Goal: Task Accomplishment & Management: Manage account settings

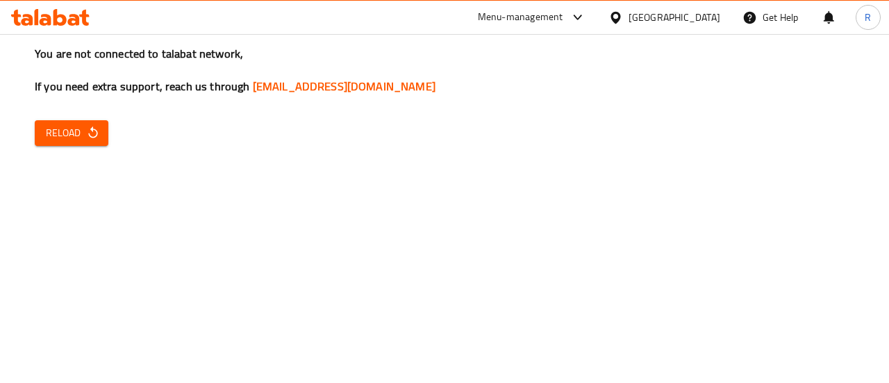
click at [93, 132] on icon "button" at bounding box center [93, 133] width 14 height 14
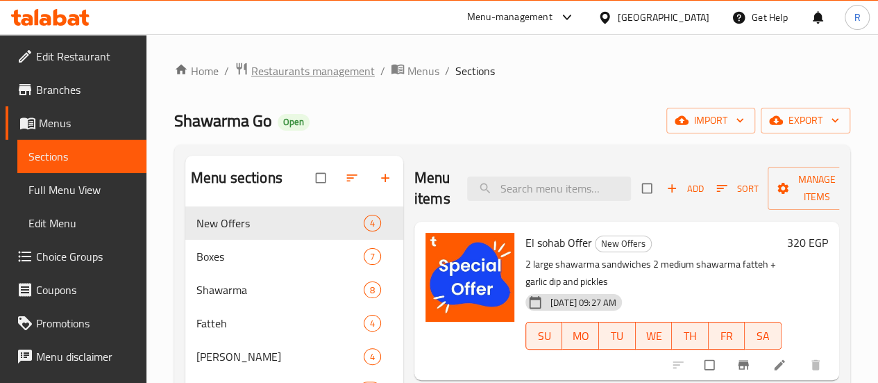
click at [344, 70] on span "Restaurants management" at bounding box center [313, 70] width 124 height 17
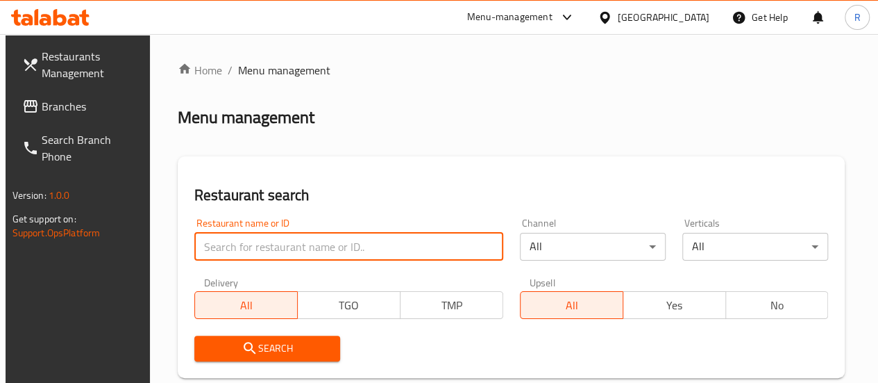
click at [285, 240] on input "search" at bounding box center [348, 247] width 309 height 28
paste input "701607"
type input "701607"
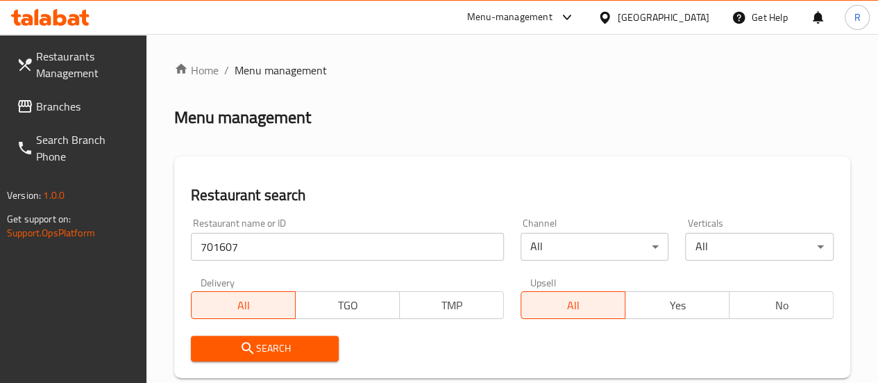
scroll to position [299, 0]
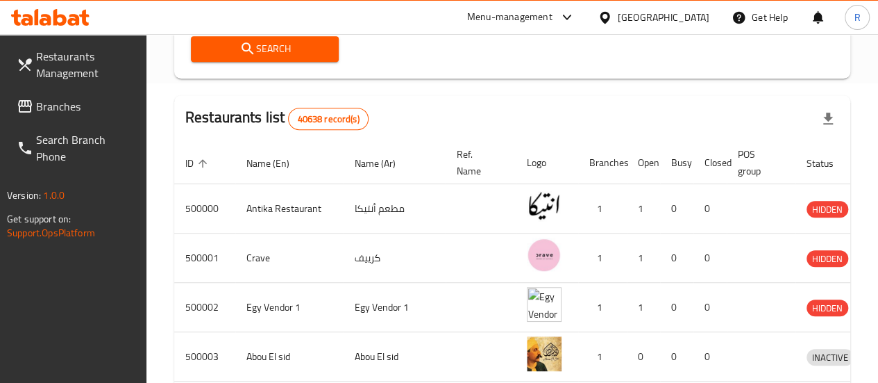
click at [268, 55] on span "Search" at bounding box center [265, 48] width 126 height 17
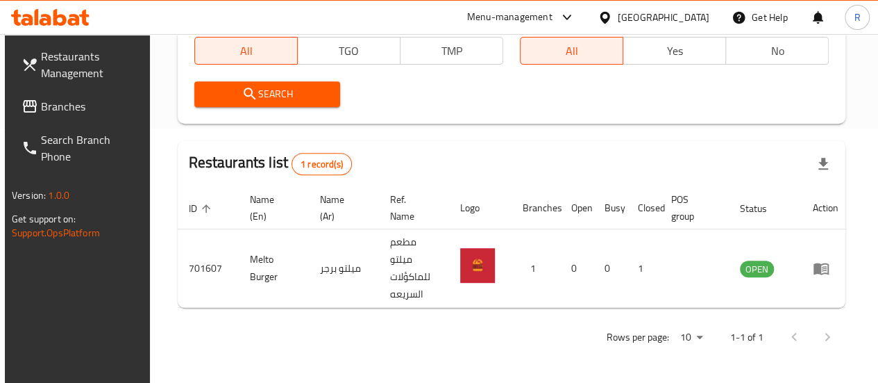
scroll to position [254, 0]
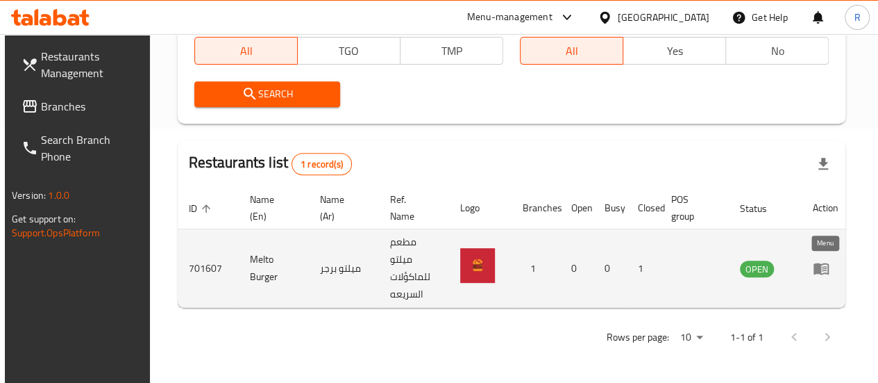
click at [820, 273] on icon "enhanced table" at bounding box center [821, 269] width 15 height 12
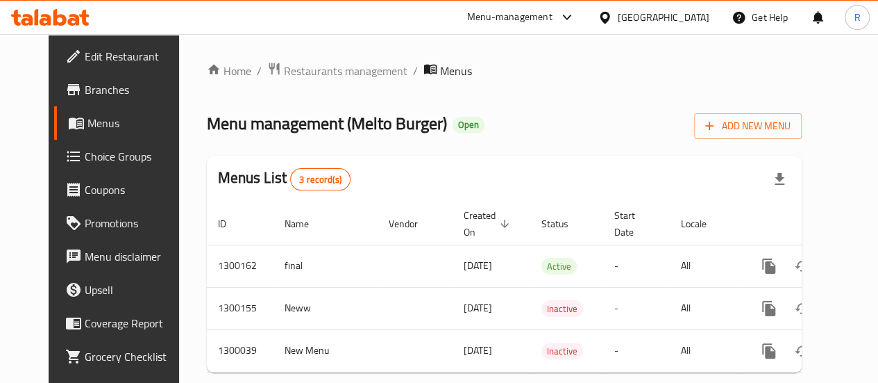
scroll to position [37, 0]
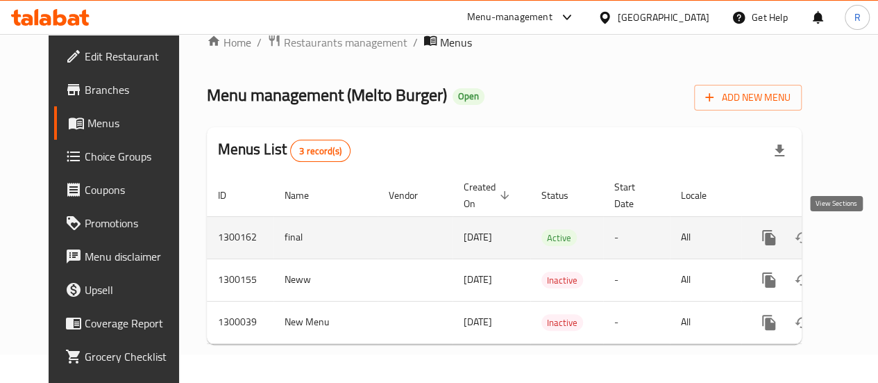
click at [861, 231] on icon "enhanced table" at bounding box center [869, 237] width 17 height 17
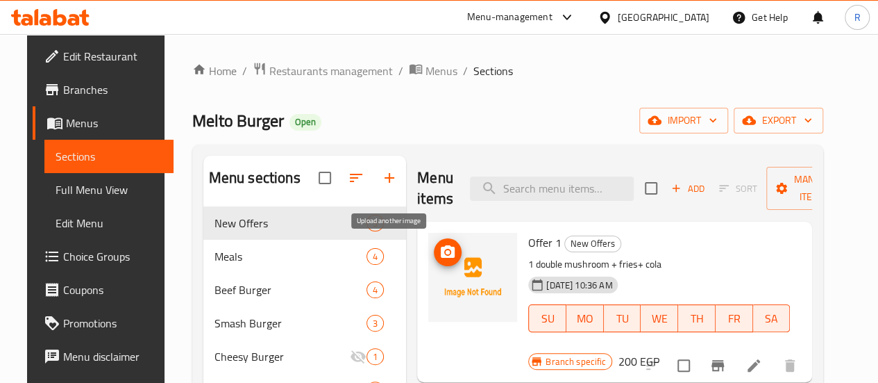
click at [439, 258] on icon "upload picture" at bounding box center [447, 252] width 17 height 17
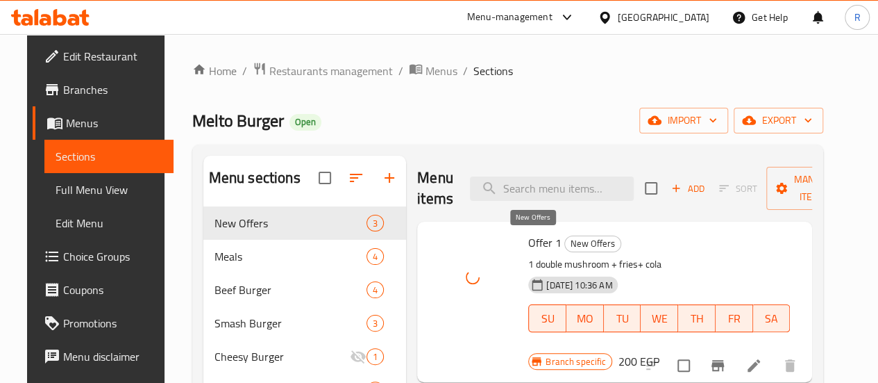
scroll to position [101, 0]
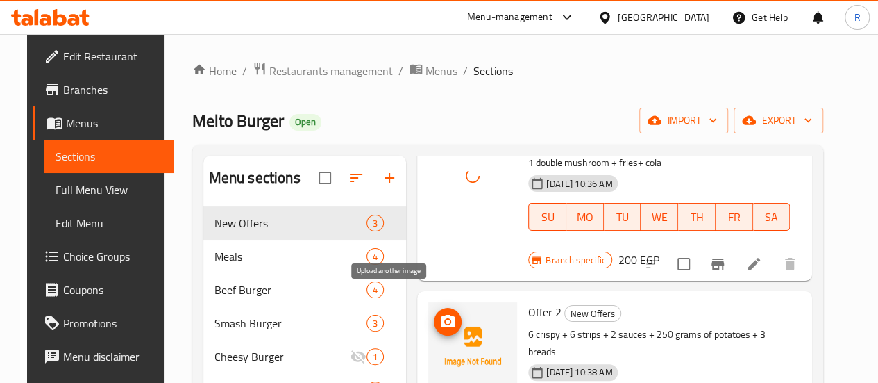
click at [441, 315] on icon "upload picture" at bounding box center [448, 321] width 14 height 12
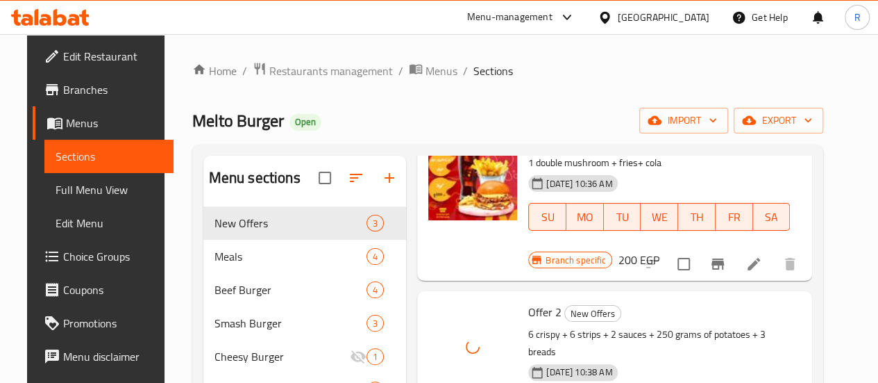
scroll to position [255, 0]
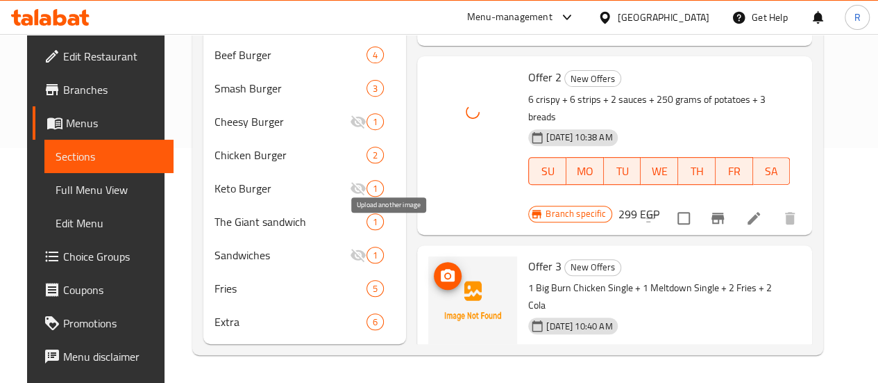
click at [446, 274] on circle "upload picture" at bounding box center [448, 276] width 4 height 4
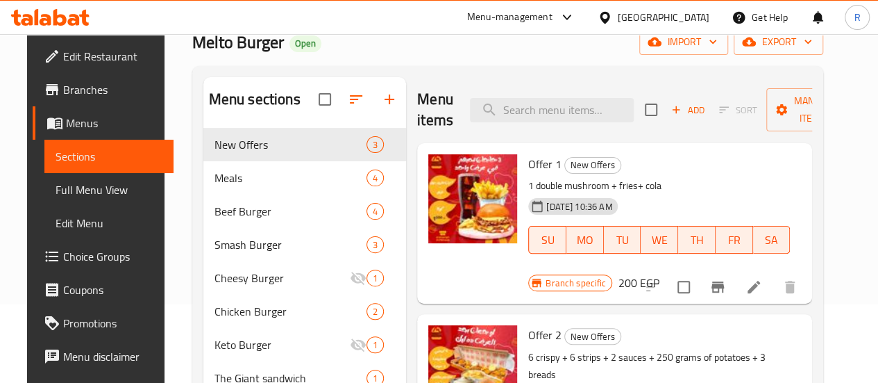
scroll to position [58, 0]
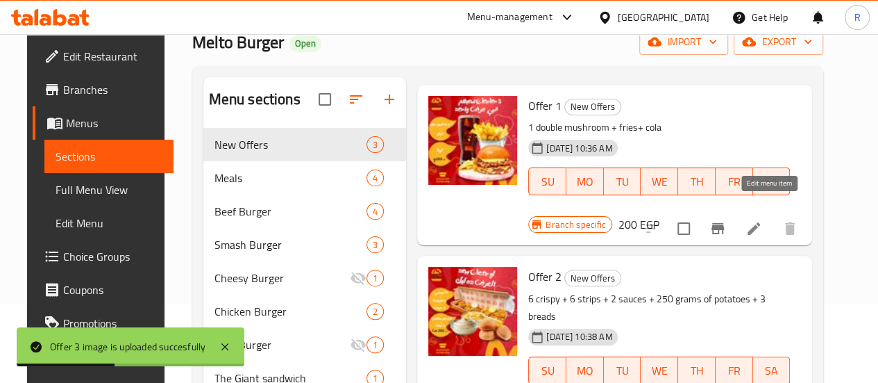
click at [760, 222] on icon at bounding box center [754, 228] width 12 height 12
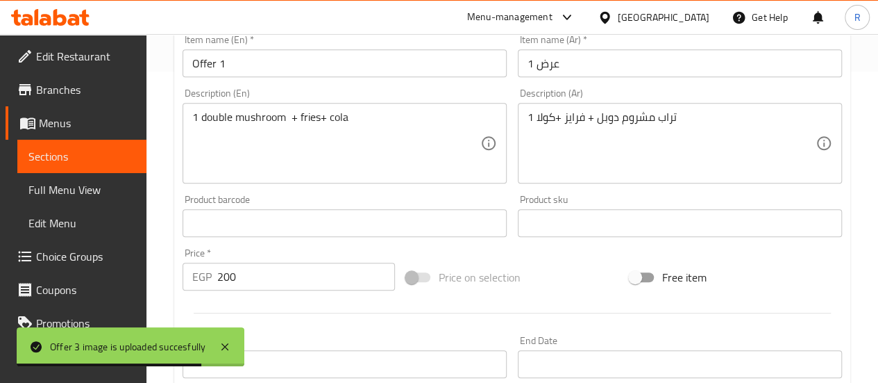
scroll to position [276, 0]
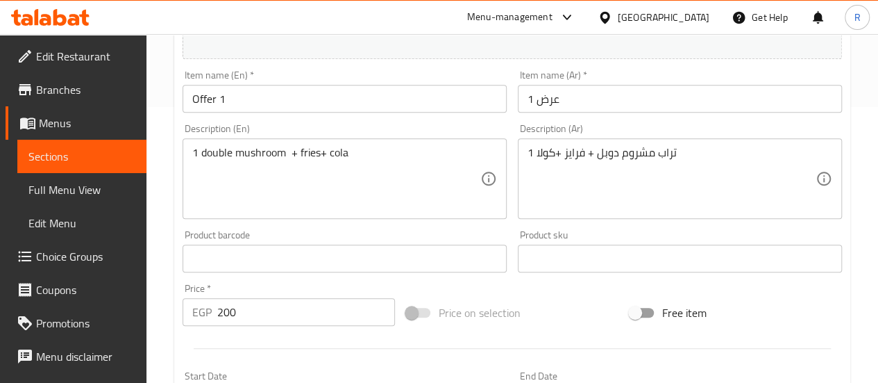
click at [223, 99] on input "Offer 1" at bounding box center [345, 99] width 324 height 28
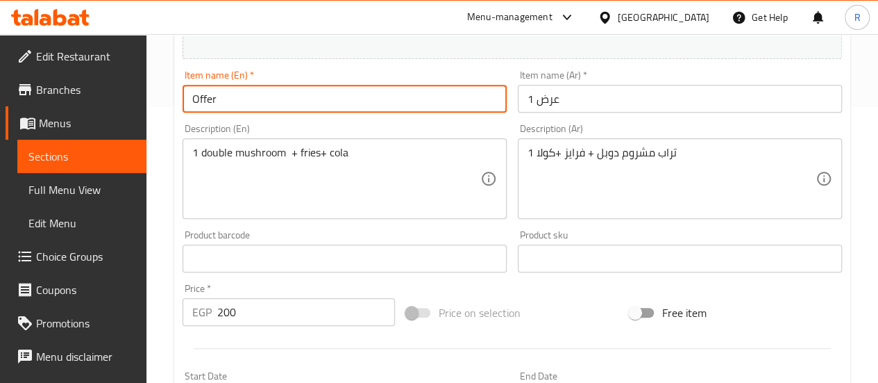
click at [194, 106] on input "Offer" at bounding box center [345, 99] width 324 height 28
click at [224, 108] on input "The mushroom Offer" at bounding box center [345, 99] width 324 height 28
type input "The mushroom Offer"
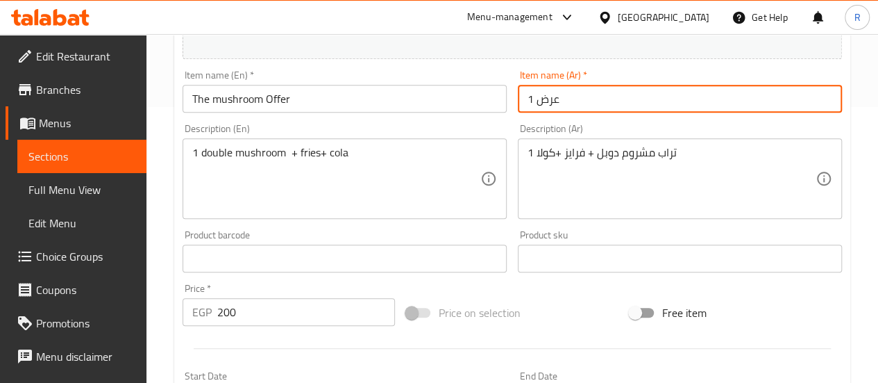
click at [550, 96] on input "عرض 1" at bounding box center [680, 99] width 324 height 28
paste input "الفطر"
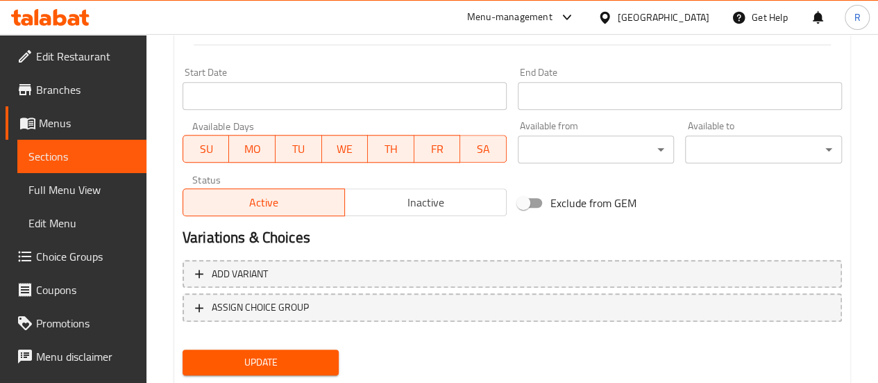
scroll to position [619, 0]
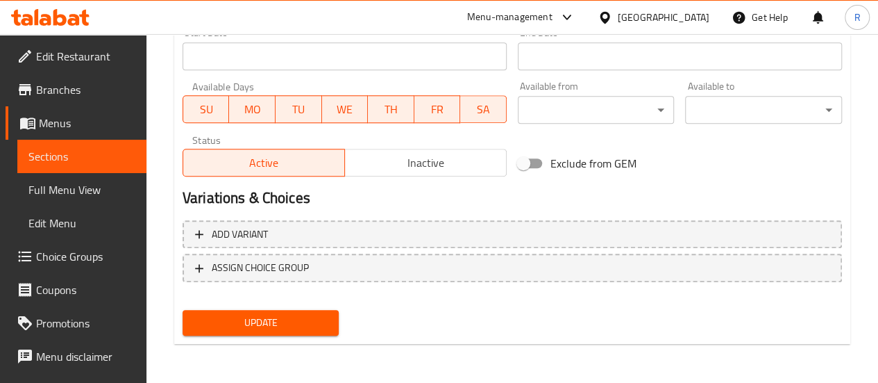
type input "عرض الفطر"
click at [290, 321] on span "Update" at bounding box center [261, 322] width 135 height 17
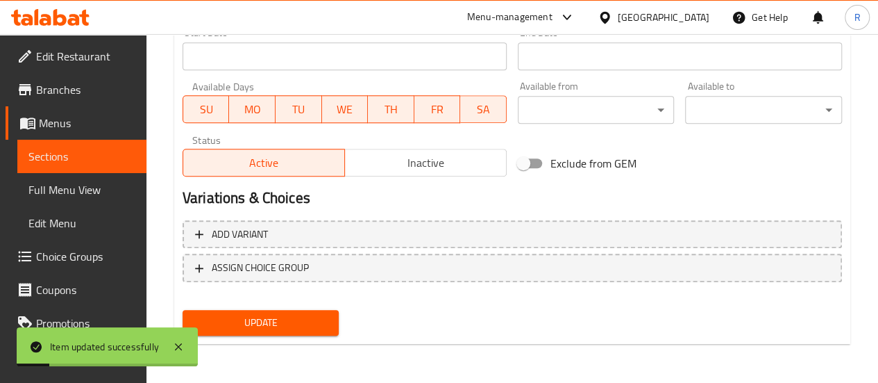
click at [67, 155] on span "Sections" at bounding box center [81, 156] width 107 height 17
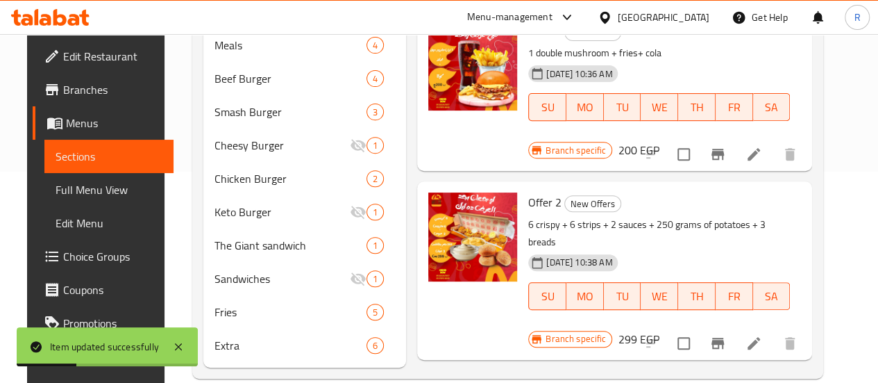
scroll to position [212, 0]
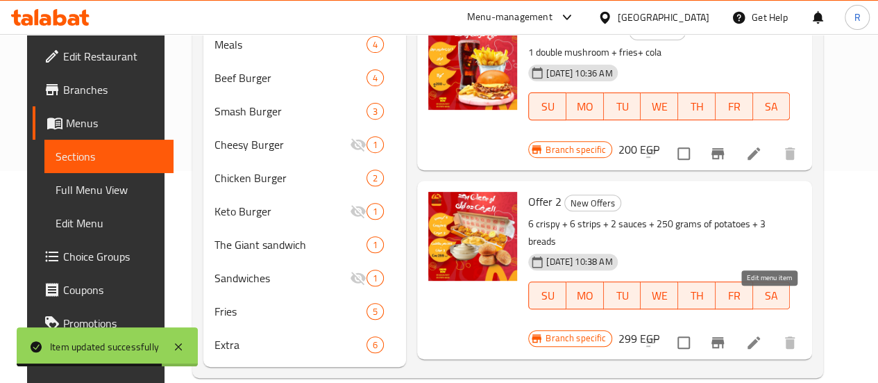
click at [760, 336] on icon at bounding box center [754, 342] width 12 height 12
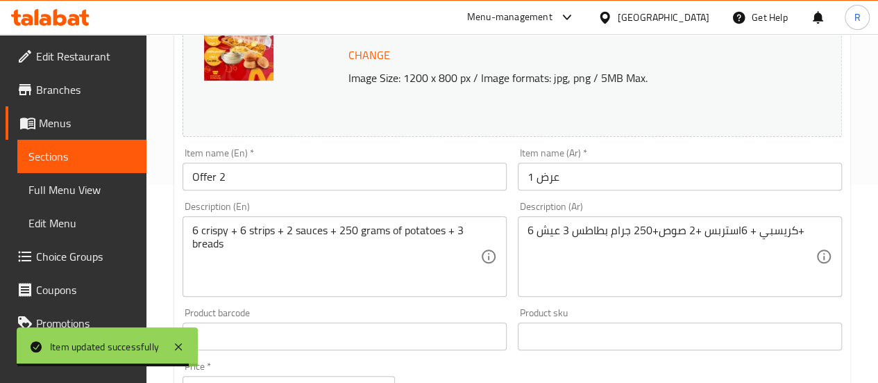
scroll to position [205, 0]
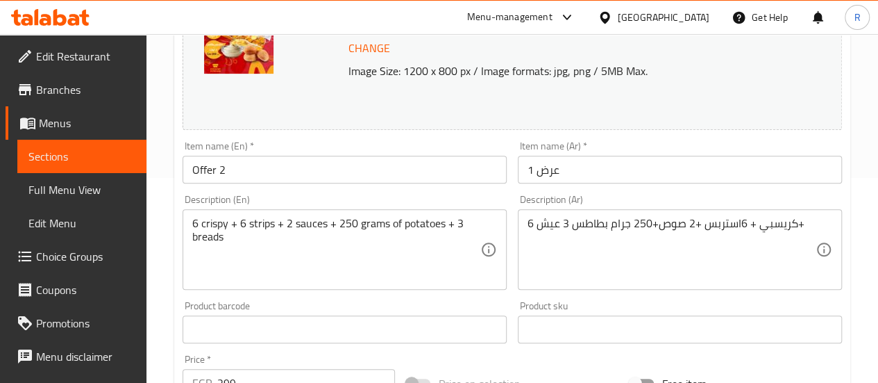
click at [216, 176] on input "Offer 2" at bounding box center [345, 170] width 324 height 28
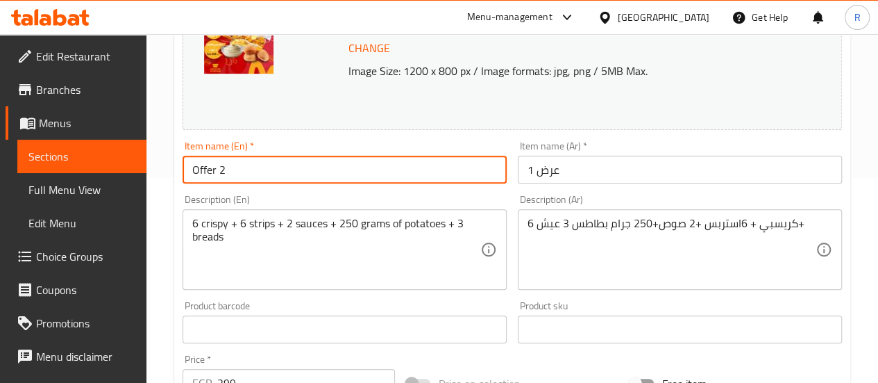
drag, startPoint x: 219, startPoint y: 175, endPoint x: 235, endPoint y: 176, distance: 15.3
click at [235, 176] on input "Offer 2" at bounding box center [345, 170] width 324 height 28
click at [190, 171] on input "Offer" at bounding box center [345, 170] width 324 height 28
click at [236, 173] on input "Fried Offer" at bounding box center [345, 170] width 324 height 28
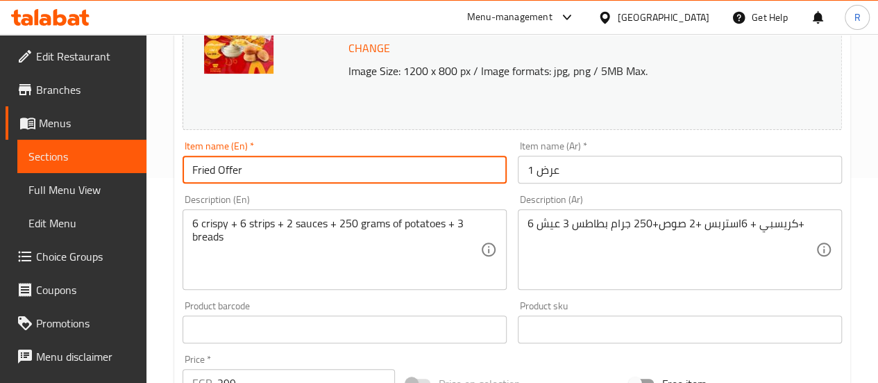
click at [236, 173] on input "Fried Offer" at bounding box center [345, 170] width 324 height 28
type input "Fried Offer"
click at [550, 175] on input "عرض 1" at bounding box center [680, 170] width 324 height 28
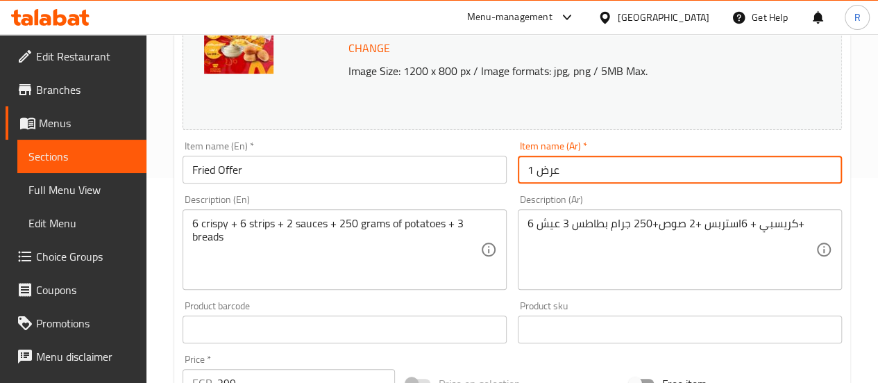
click at [550, 175] on input "عرض 1" at bounding box center [680, 170] width 324 height 28
paste input "مقلي"
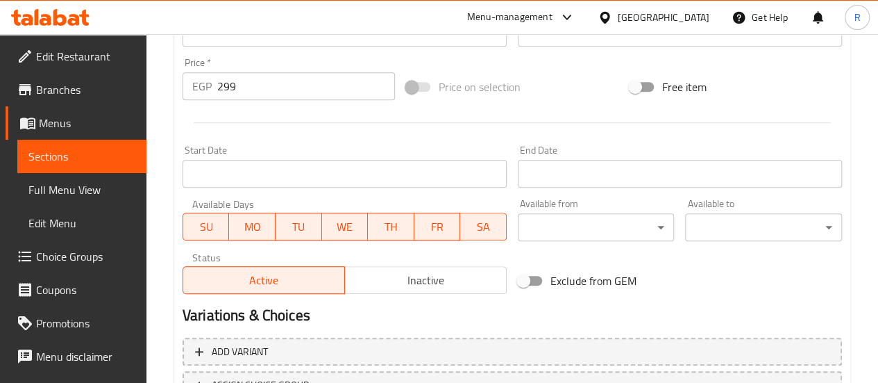
scroll to position [619, 0]
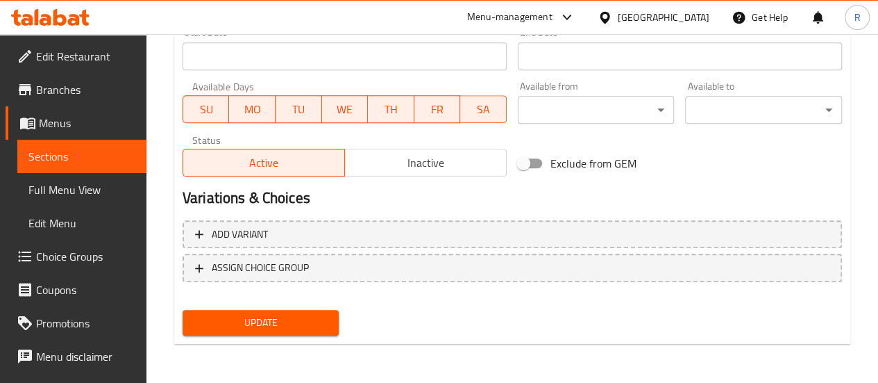
type input "عرض مقلي"
click at [283, 319] on span "Update" at bounding box center [261, 322] width 135 height 17
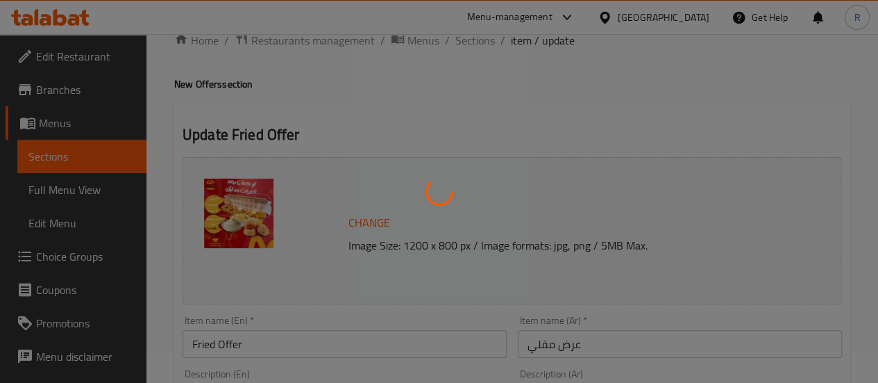
scroll to position [0, 0]
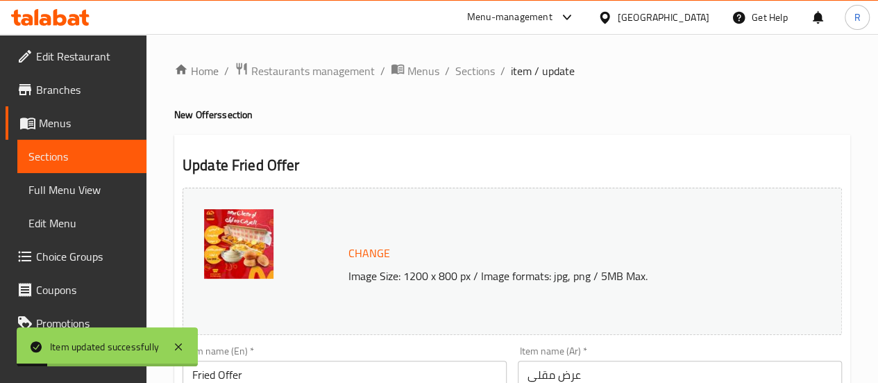
click at [102, 148] on span "Sections" at bounding box center [81, 156] width 107 height 17
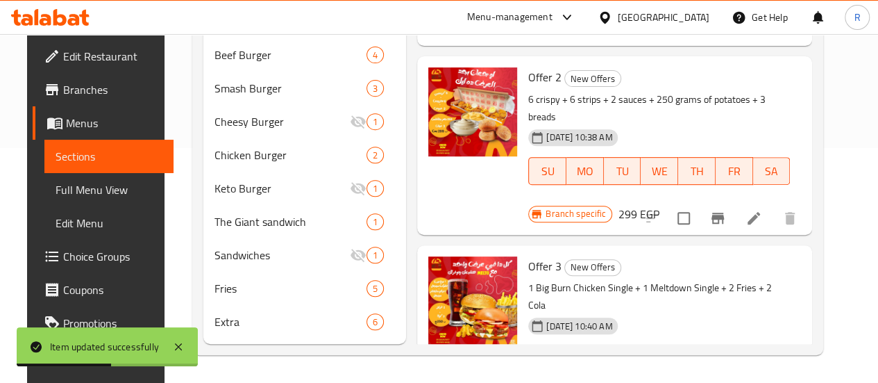
scroll to position [255, 0]
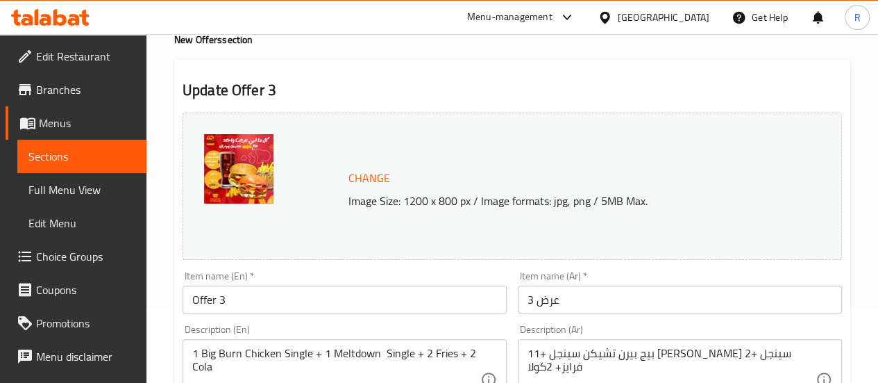
scroll to position [79, 0]
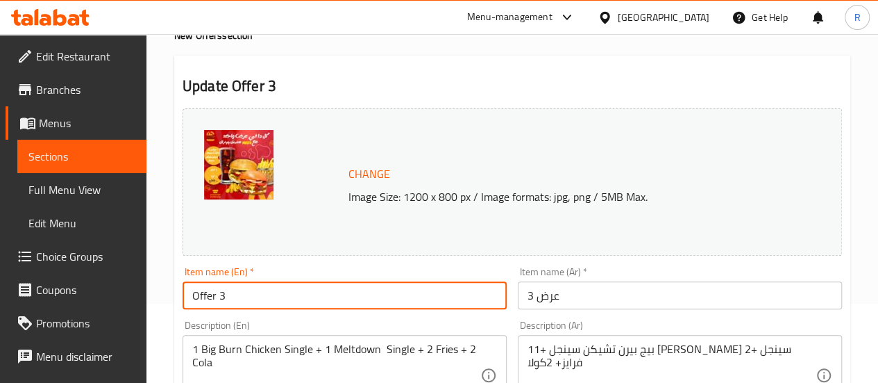
drag, startPoint x: 217, startPoint y: 298, endPoint x: 242, endPoint y: 299, distance: 25.0
click at [242, 299] on input "Offer 3" at bounding box center [345, 295] width 324 height 28
type input "O"
click at [242, 299] on input "The twin offer" at bounding box center [345, 295] width 324 height 28
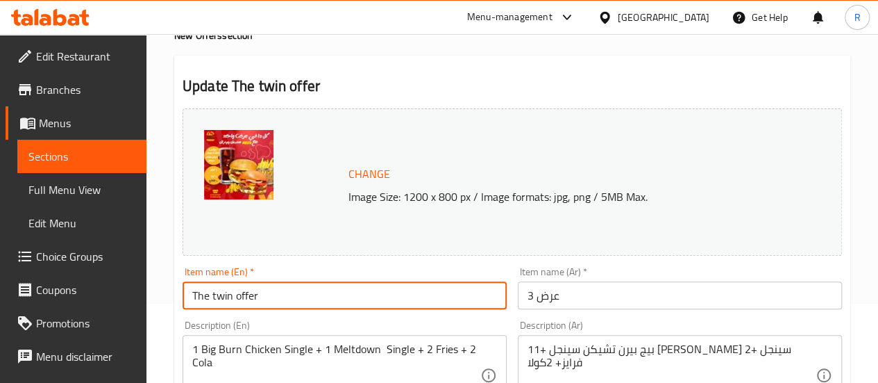
click at [242, 299] on input "The twin offer" at bounding box center [345, 295] width 324 height 28
type input "The twin offer"
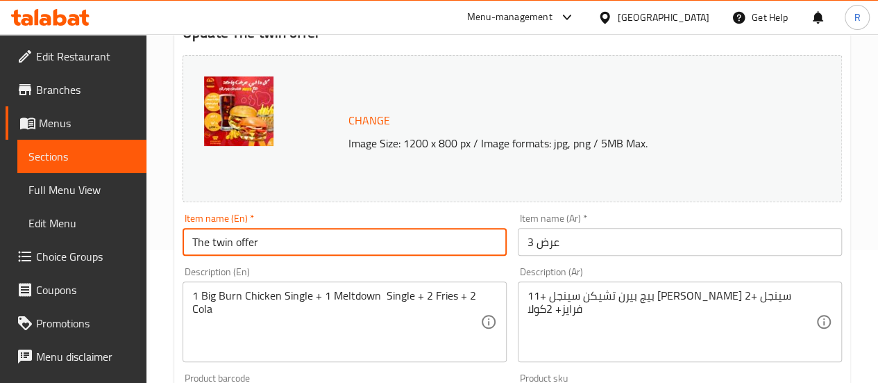
scroll to position [133, 0]
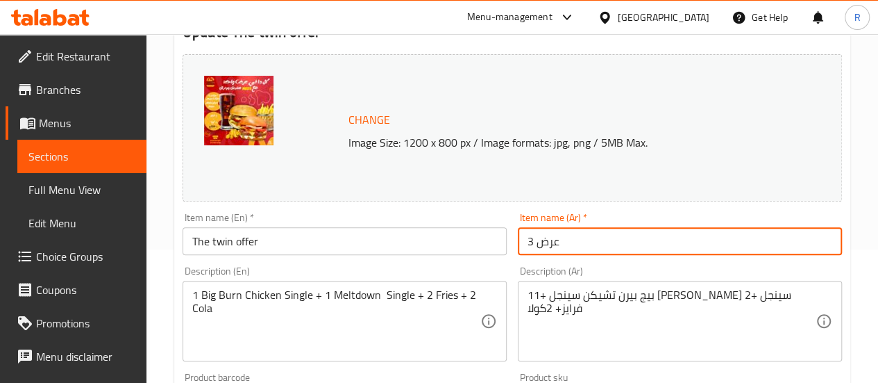
click at [548, 240] on input "عرض 3" at bounding box center [680, 241] width 324 height 28
paste input "لعرض التوأم"
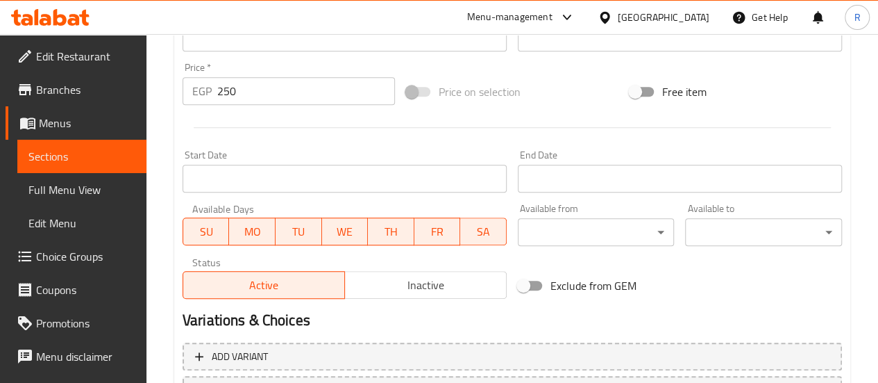
scroll to position [619, 0]
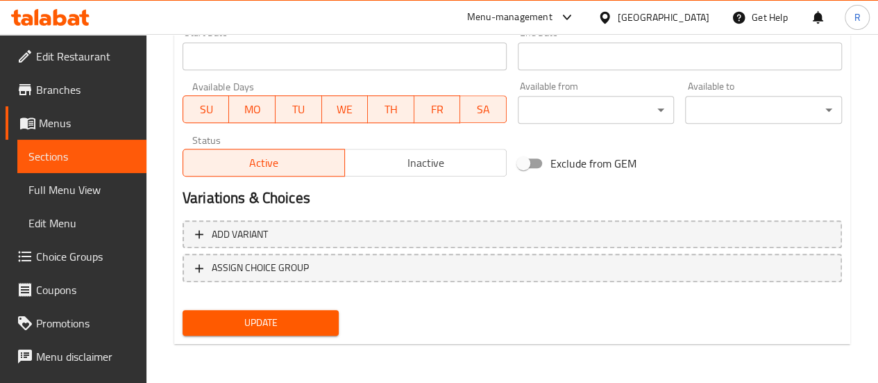
type input "العرض التوأم"
click at [279, 321] on span "Update" at bounding box center [261, 322] width 135 height 17
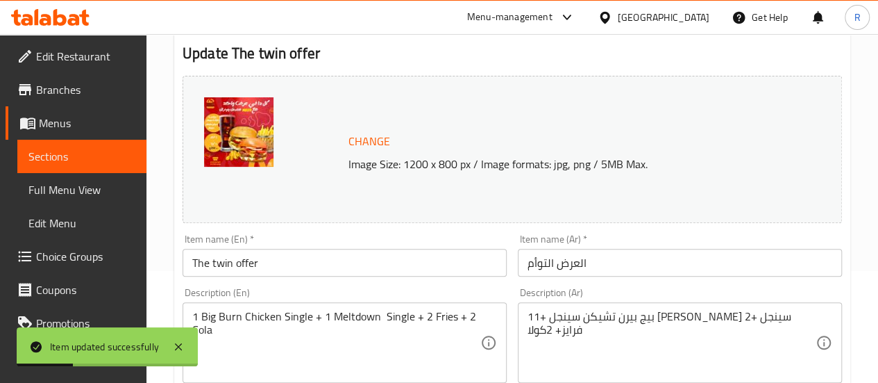
scroll to position [0, 0]
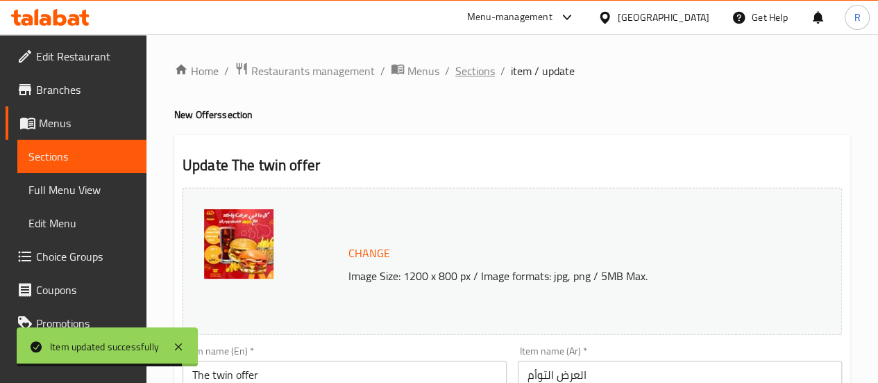
click at [471, 74] on span "Sections" at bounding box center [475, 70] width 40 height 17
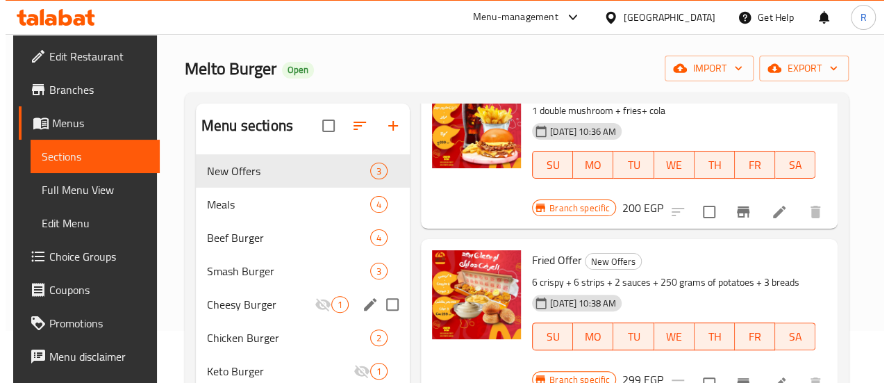
scroll to position [51, 0]
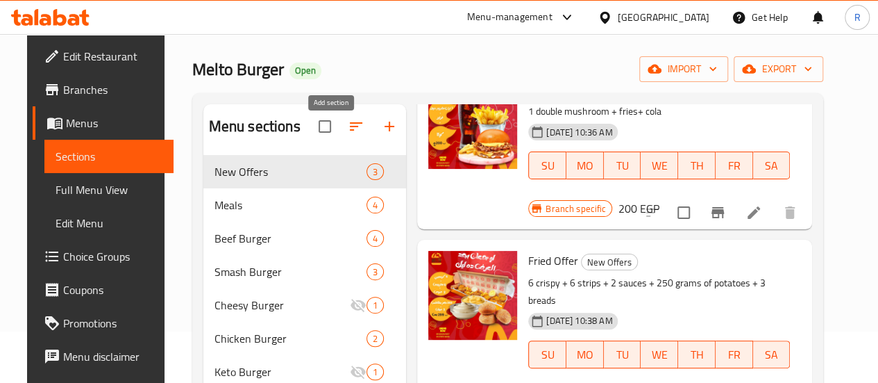
click at [385, 131] on icon "button" at bounding box center [390, 127] width 10 height 10
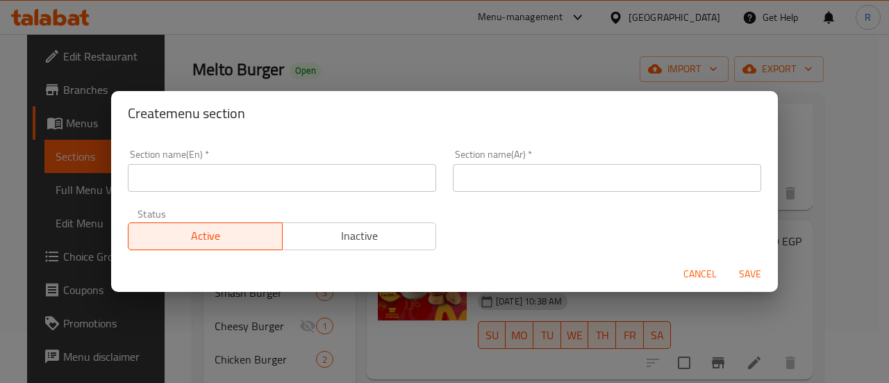
click at [688, 280] on span "Cancel" at bounding box center [699, 273] width 33 height 17
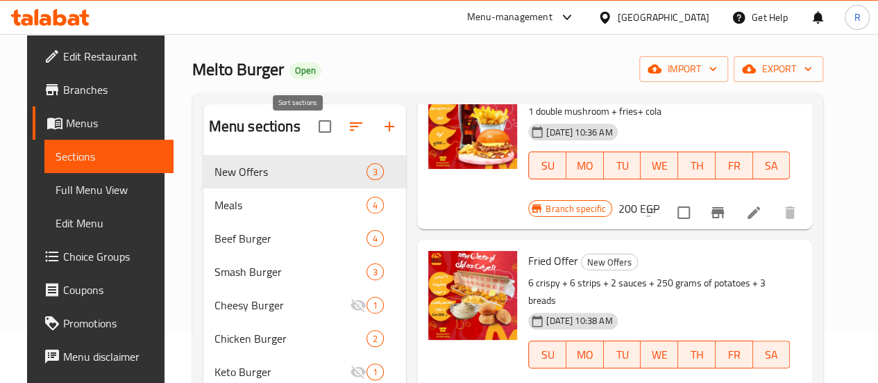
click at [348, 135] on icon "button" at bounding box center [356, 126] width 17 height 17
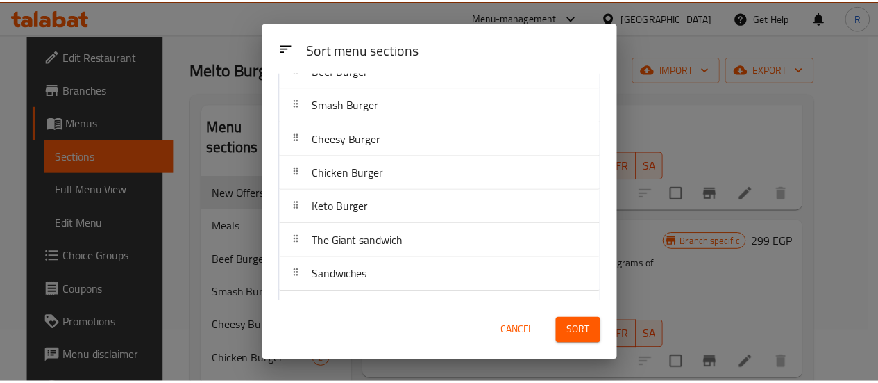
scroll to position [188, 0]
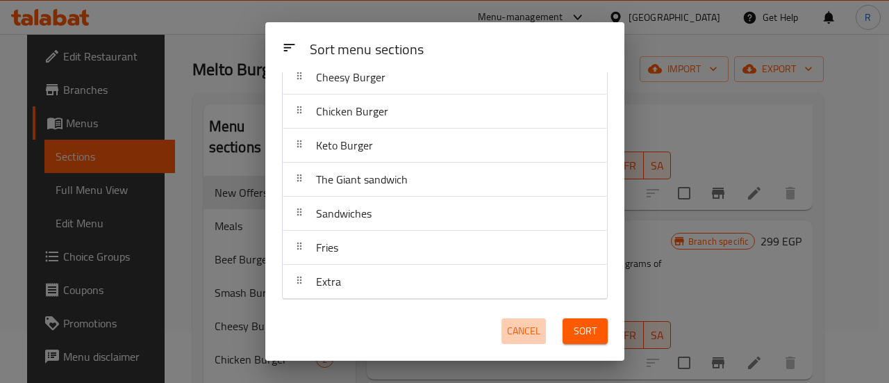
click at [526, 326] on span "Cancel" at bounding box center [523, 330] width 33 height 17
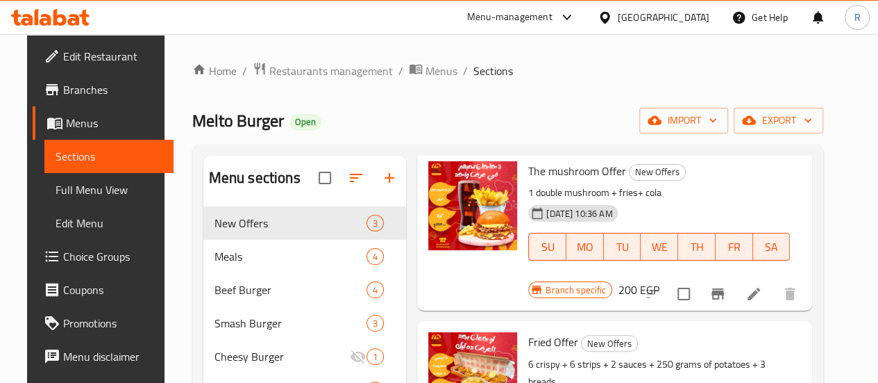
scroll to position [101, 0]
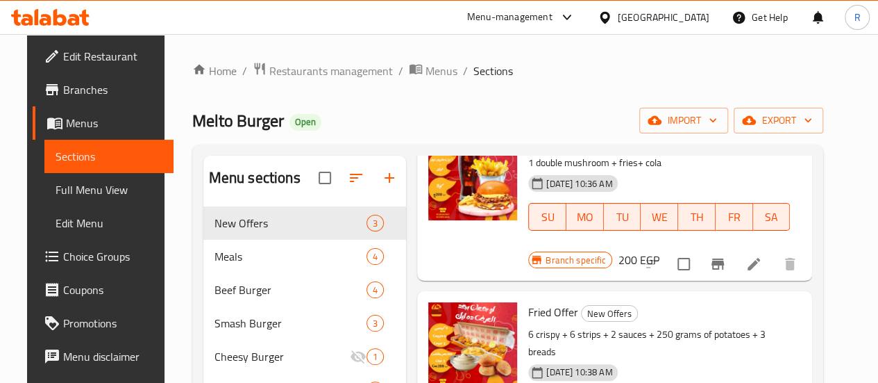
click at [63, 53] on span "Edit Restaurant" at bounding box center [112, 56] width 99 height 17
